Goal: Task Accomplishment & Management: Complete application form

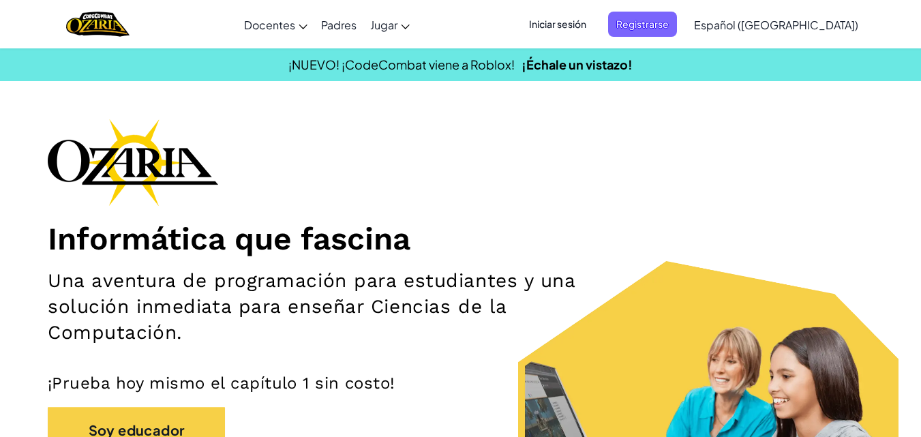
click at [580, 16] on span "Iniciar sesión" at bounding box center [558, 24] width 74 height 25
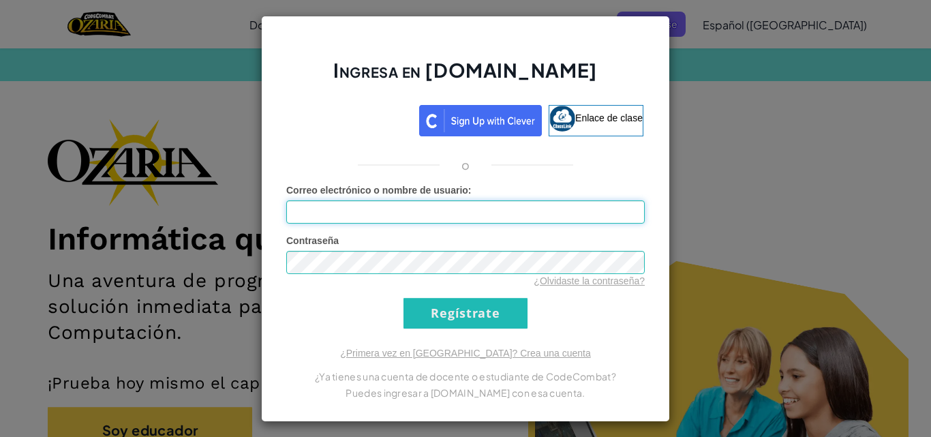
click at [494, 207] on input "Correo electrónico o nombre de usuario :" at bounding box center [465, 211] width 358 height 23
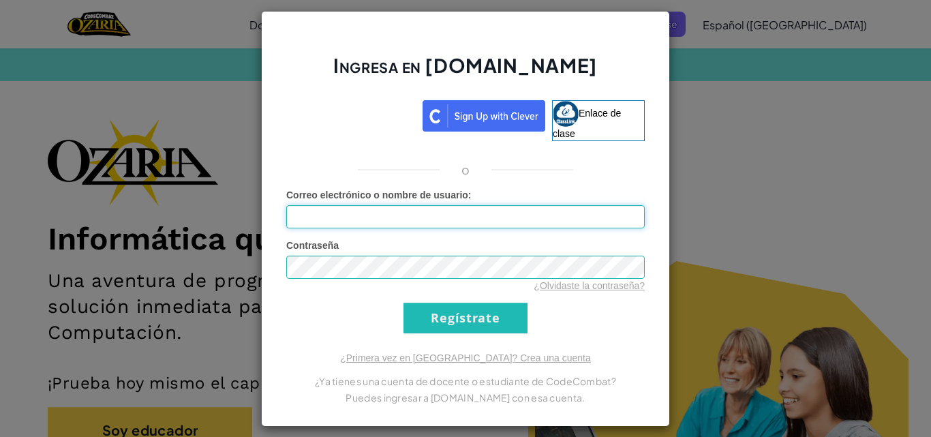
click at [462, 221] on input "Correo electrónico o nombre de usuario :" at bounding box center [465, 216] width 358 height 23
click at [453, 319] on input "Regístrate" at bounding box center [465, 318] width 124 height 31
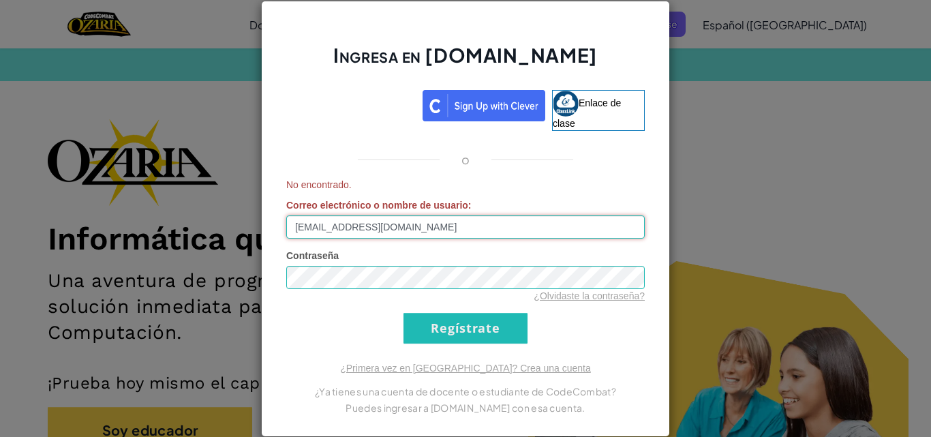
click at [612, 227] on input "[EMAIL_ADDRESS][DOMAIN_NAME]" at bounding box center [465, 226] width 358 height 23
type input "a"
click at [794, 200] on div "Ingresa en [DOMAIN_NAME] Enlace de clase o No encontrado. Correo electrónico o …" at bounding box center [465, 218] width 931 height 437
